Goal: Navigation & Orientation: Find specific page/section

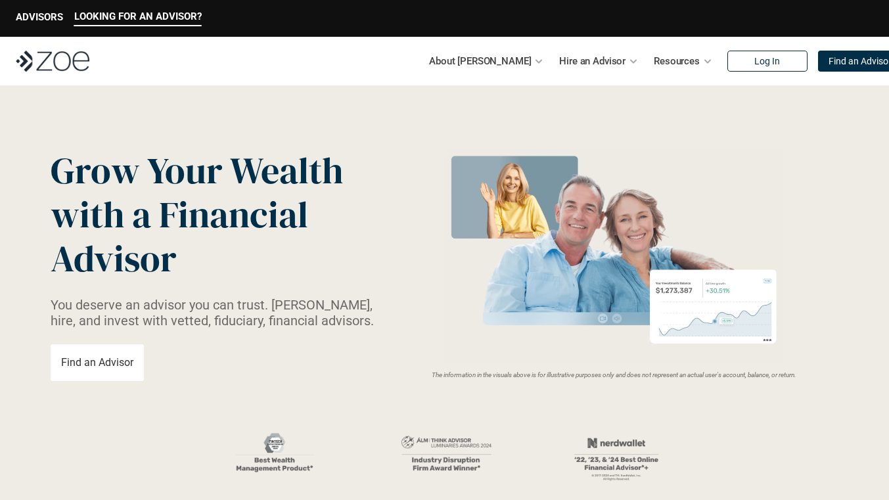
click at [502, 63] on p "About [PERSON_NAME]" at bounding box center [480, 61] width 102 height 20
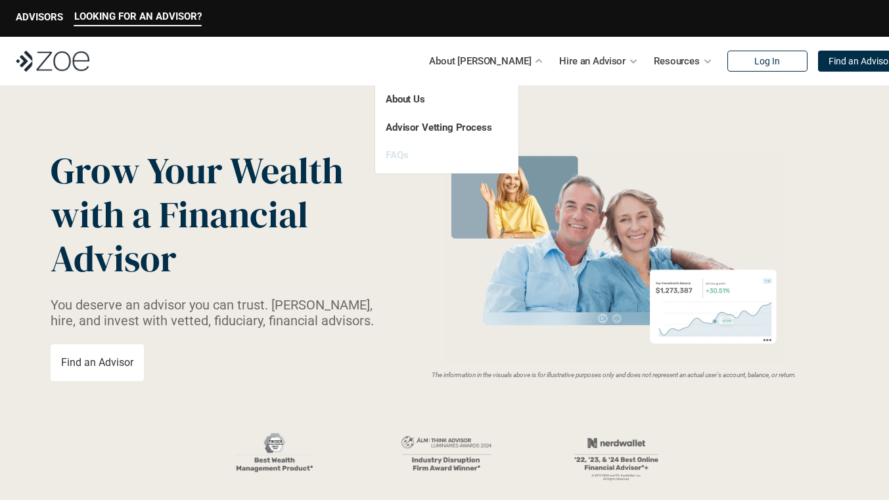
click at [404, 157] on link "FAQs" at bounding box center [397, 155] width 22 height 12
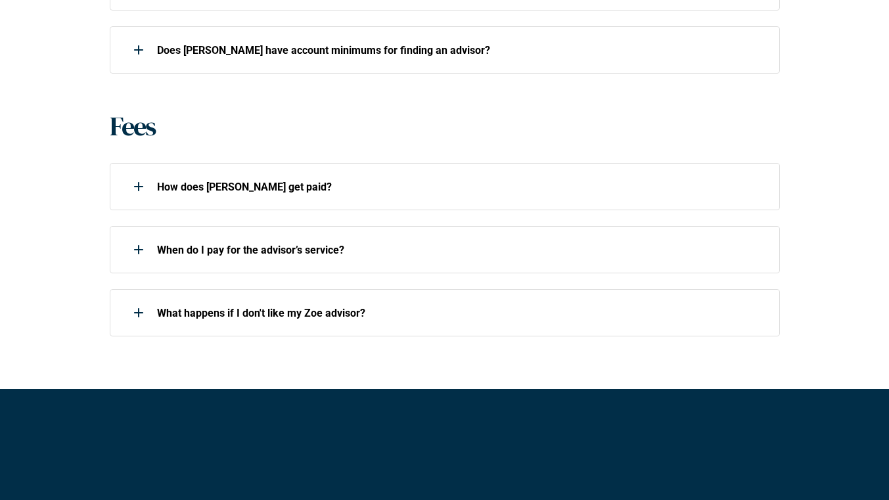
scroll to position [923, 0]
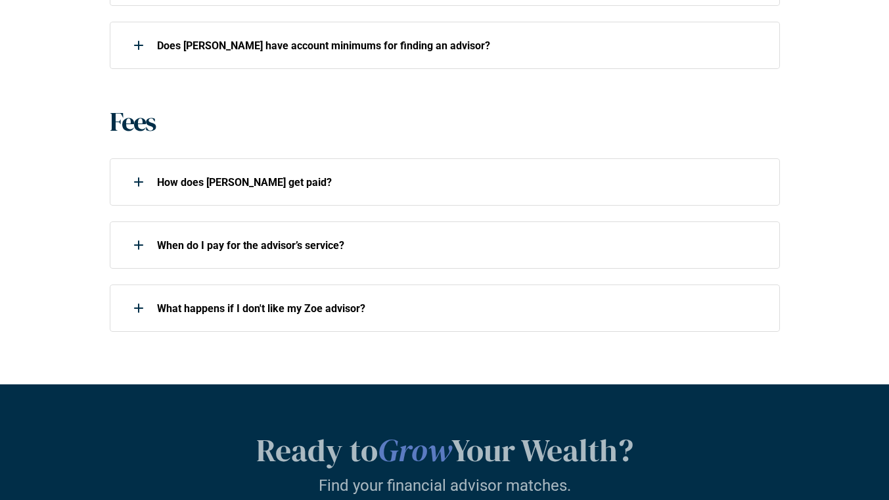
click at [134, 184] on div at bounding box center [139, 182] width 26 height 26
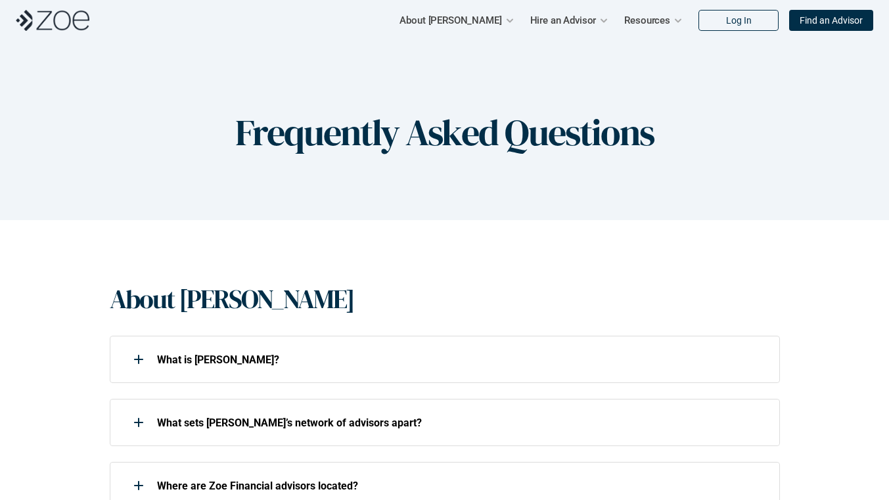
scroll to position [0, 0]
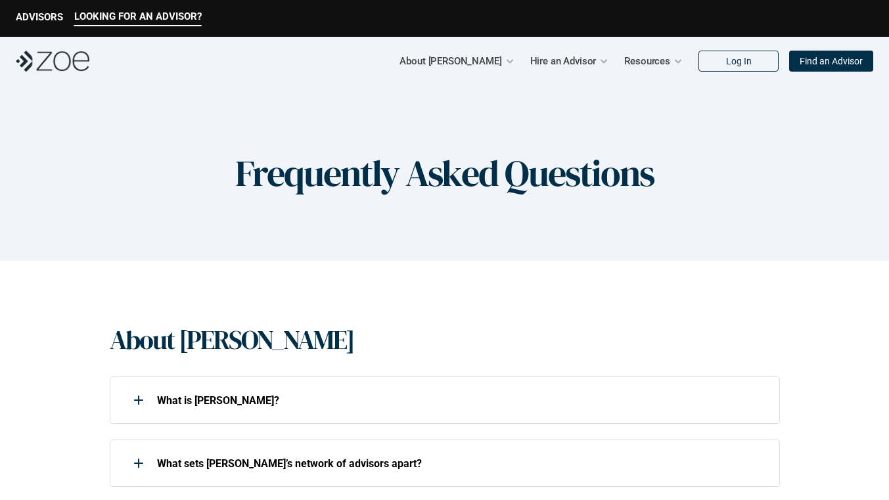
click at [481, 64] on p "About [PERSON_NAME]" at bounding box center [451, 61] width 102 height 20
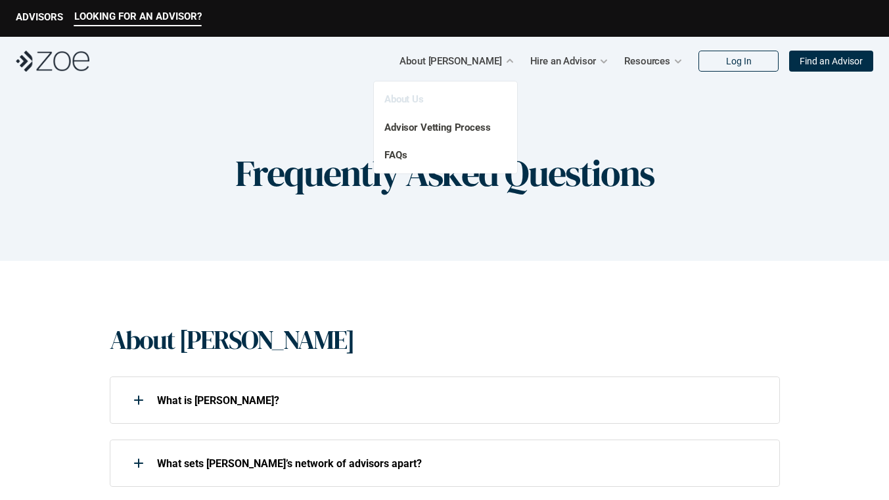
click at [393, 98] on link "About Us" at bounding box center [404, 99] width 39 height 12
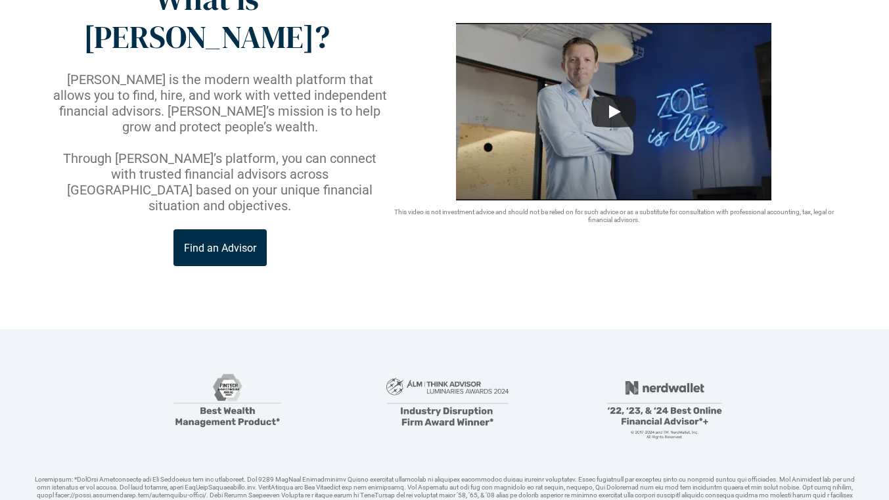
scroll to position [137, 0]
click at [215, 241] on p "Find an Advisor" at bounding box center [220, 247] width 72 height 12
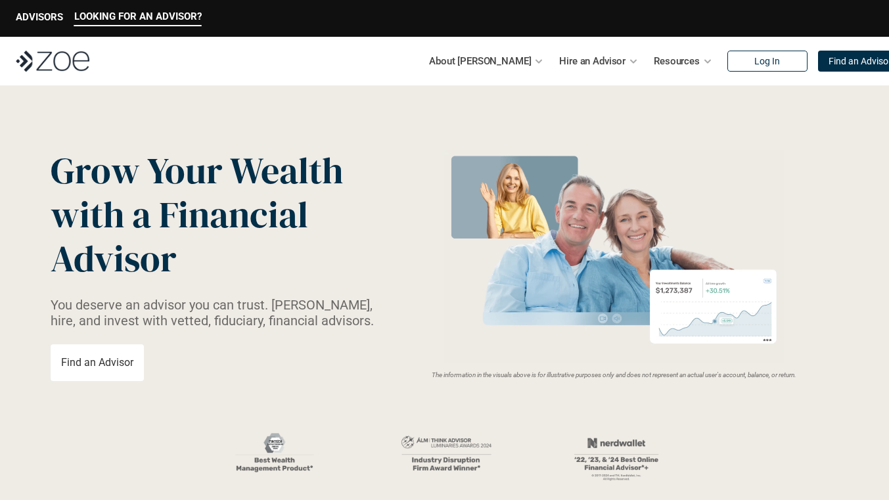
click at [654, 56] on p "Resources" at bounding box center [677, 61] width 46 height 20
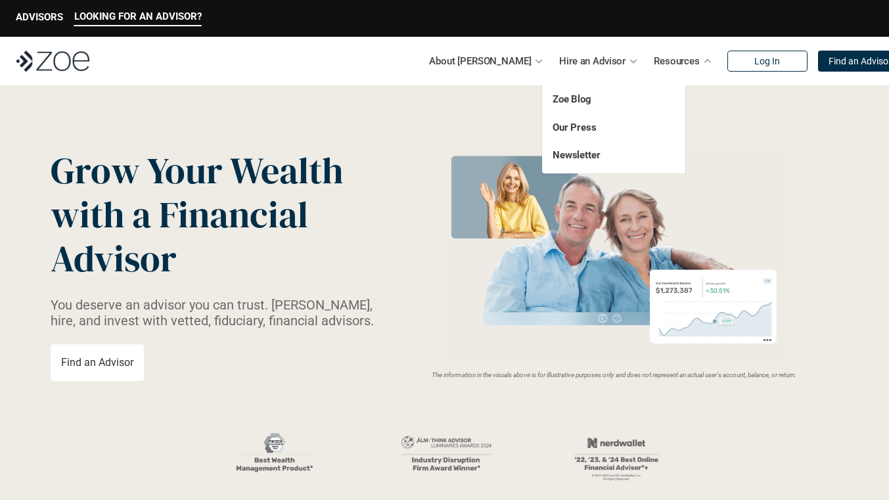
click at [876, 237] on header "Grow Your Wealth with a Financial Advisor You deserve an advisor you can trust.…" at bounding box center [444, 359] width 889 height 549
